Goal: Information Seeking & Learning: Learn about a topic

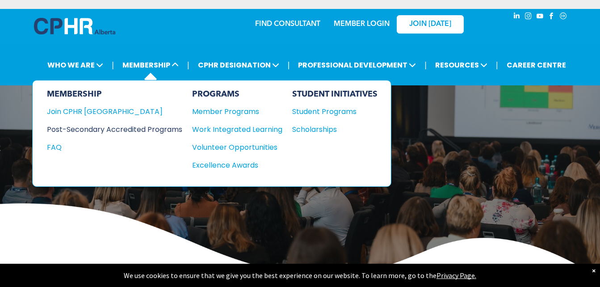
click at [169, 127] on div "Post-Secondary Accredited Programs" at bounding box center [108, 129] width 122 height 11
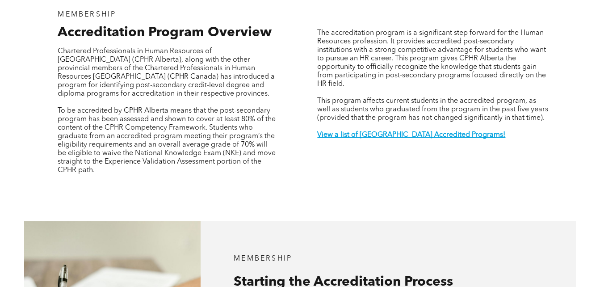
scroll to position [358, 0]
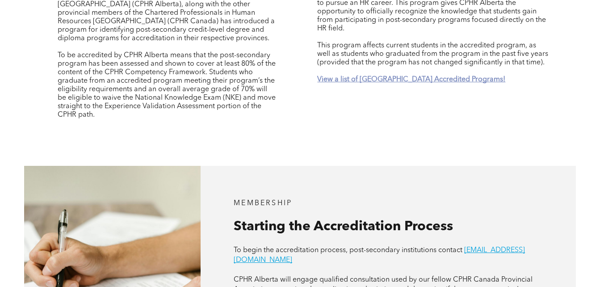
click at [387, 76] on strong "View a list of [GEOGRAPHIC_DATA] Accredited Programs!" at bounding box center [411, 79] width 188 height 7
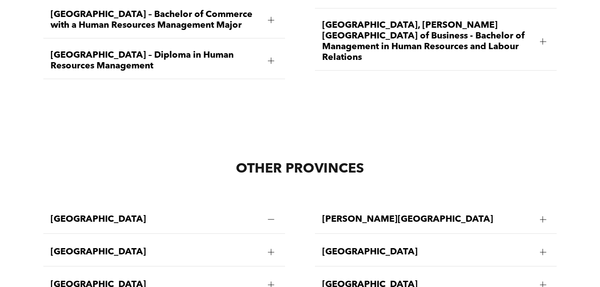
scroll to position [1477, 0]
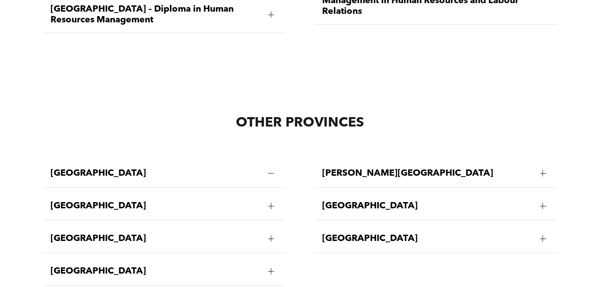
click at [183, 160] on div "[GEOGRAPHIC_DATA]" at bounding box center [164, 174] width 242 height 28
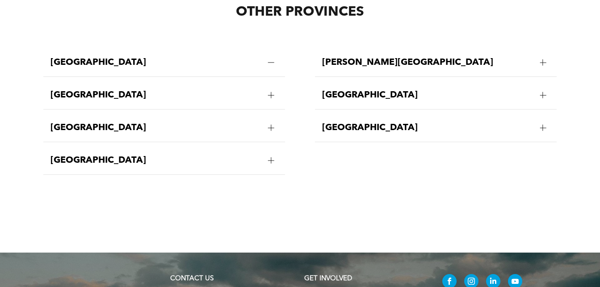
scroll to position [1522, 0]
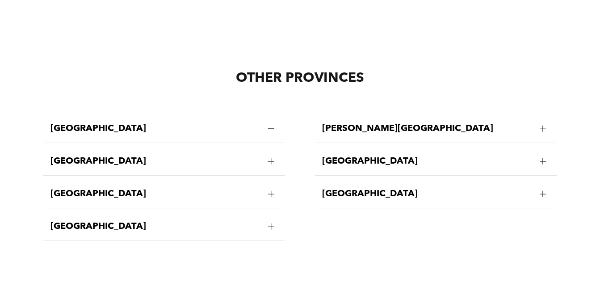
click at [109, 115] on div "[GEOGRAPHIC_DATA]" at bounding box center [164, 129] width 242 height 28
click at [106, 123] on span "[GEOGRAPHIC_DATA]" at bounding box center [155, 128] width 210 height 11
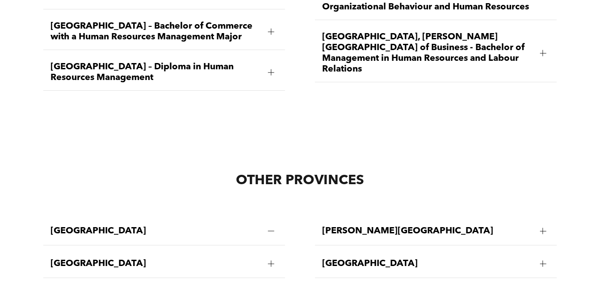
scroll to position [1432, 0]
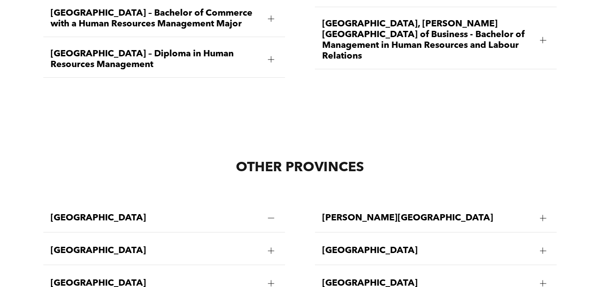
click at [440, 213] on span "[PERSON_NAME][GEOGRAPHIC_DATA]" at bounding box center [427, 218] width 210 height 11
click at [537, 211] on div at bounding box center [542, 217] width 13 height 13
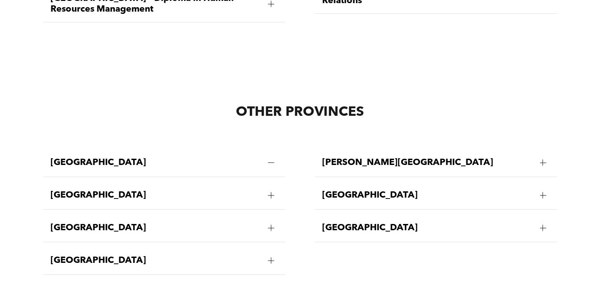
scroll to position [1566, 0]
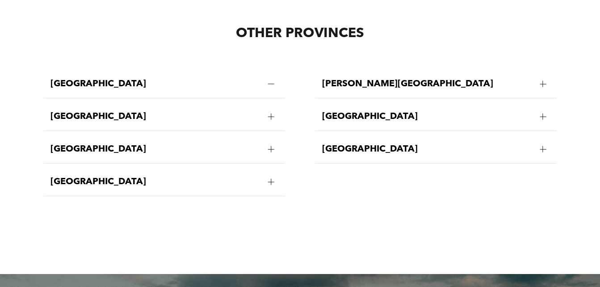
click at [118, 57] on div "[GEOGRAPHIC_DATA] Please refer to CPHR BC & Yukon's website for eligibility. [G…" at bounding box center [300, 165] width 600 height 217
click at [112, 79] on span "[GEOGRAPHIC_DATA]" at bounding box center [155, 84] width 210 height 11
click at [111, 79] on span "[GEOGRAPHIC_DATA]" at bounding box center [155, 84] width 210 height 11
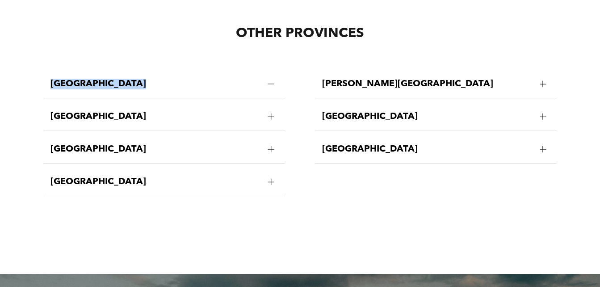
click at [270, 77] on div at bounding box center [271, 83] width 13 height 13
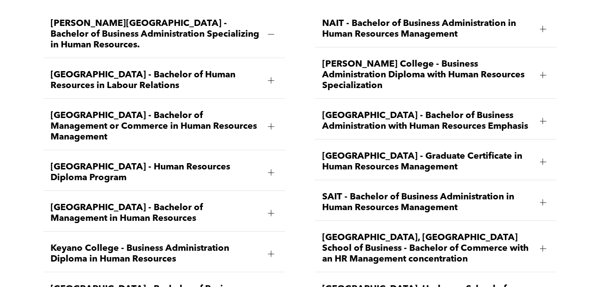
scroll to position [1072, 0]
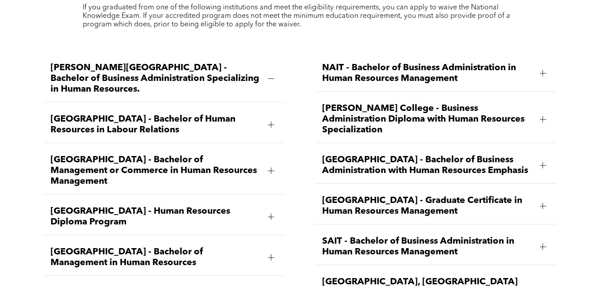
click at [397, 63] on span "NAIT - Bachelor of Business Administration in Human Resources Management" at bounding box center [427, 73] width 210 height 21
click at [395, 103] on span "[PERSON_NAME] College - Business Administration Diploma with Human Resources Sp…" at bounding box center [427, 119] width 210 height 32
click at [544, 116] on div at bounding box center [543, 119] width 6 height 6
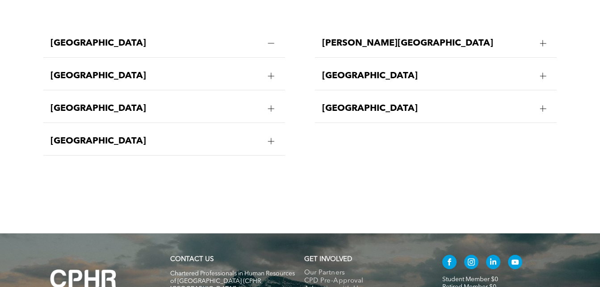
scroll to position [1474, 0]
